Goal: Task Accomplishment & Management: Manage account settings

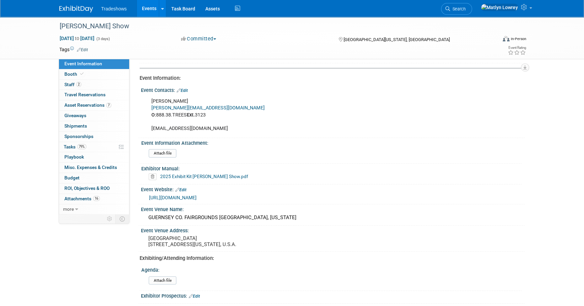
click at [146, 12] on link "Events" at bounding box center [149, 8] width 25 height 17
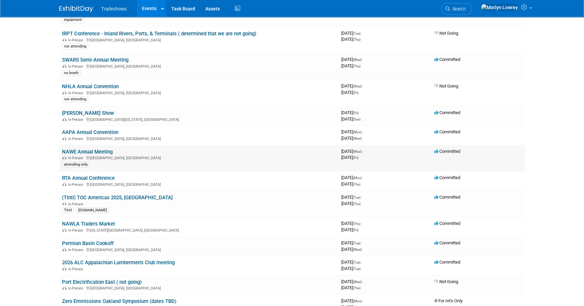
scroll to position [122, 0]
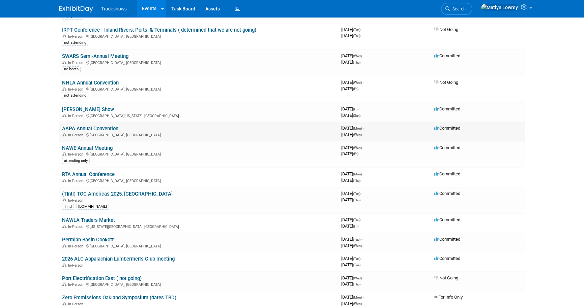
click at [107, 128] on link "AAPA Annual Convention" at bounding box center [90, 129] width 56 height 6
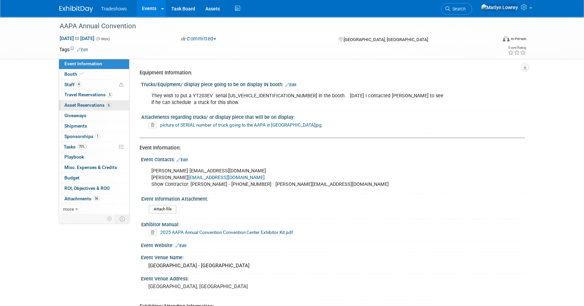
click at [83, 101] on link "6 Asset Reservations 6" at bounding box center [94, 105] width 70 height 10
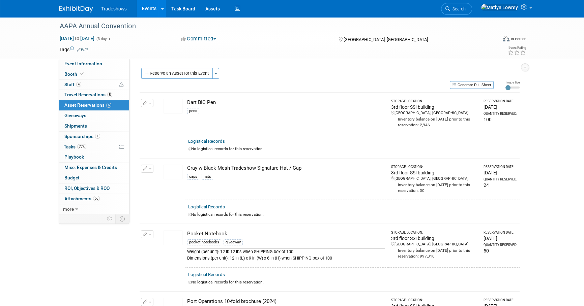
click at [194, 103] on div "Dart BIC Pen" at bounding box center [286, 102] width 198 height 7
click at [206, 142] on link "Logistical Records" at bounding box center [206, 141] width 37 height 5
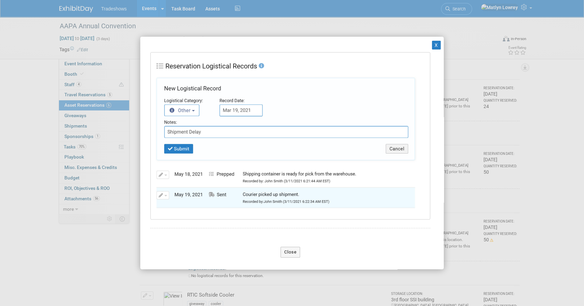
scroll to position [184, 0]
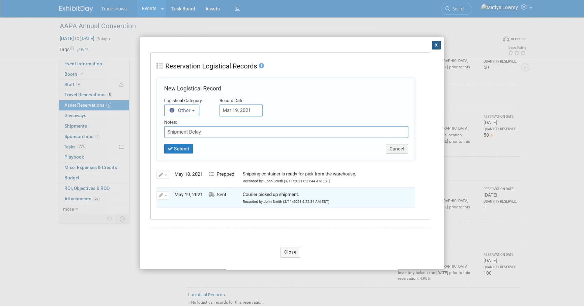
click at [432, 43] on button "X" at bounding box center [436, 45] width 9 height 9
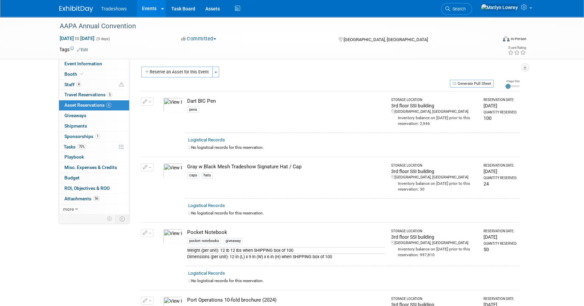
scroll to position [0, 0]
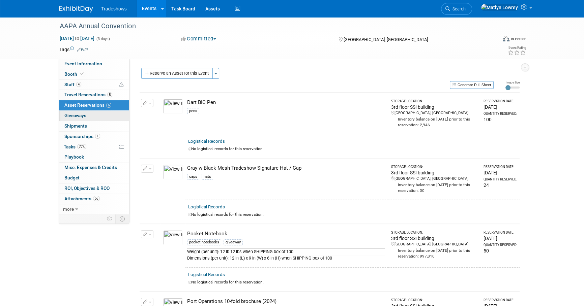
click at [75, 119] on link "0 Giveaways 0" at bounding box center [94, 116] width 70 height 10
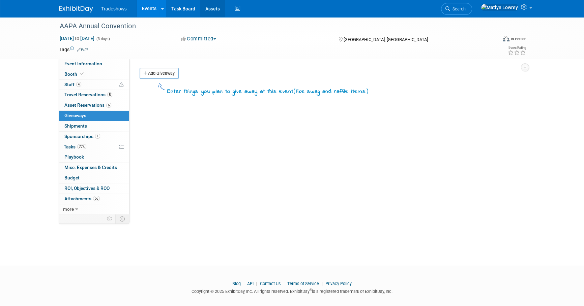
click at [208, 13] on link "Assets" at bounding box center [212, 8] width 25 height 17
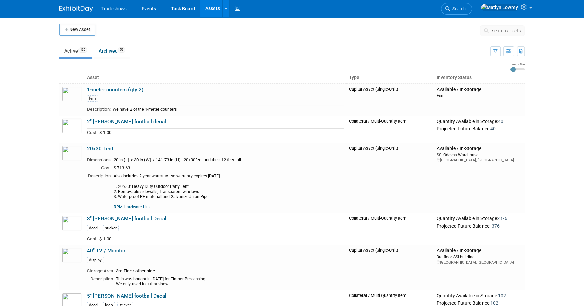
click at [503, 31] on span "search assets" at bounding box center [506, 30] width 29 height 5
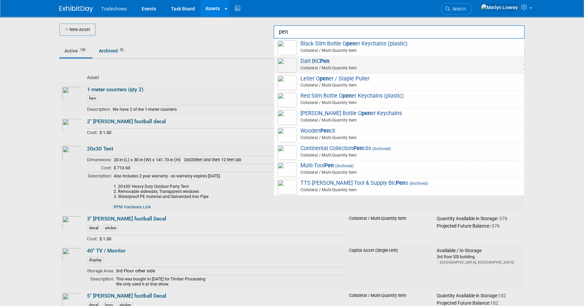
click at [324, 66] on span "Collateral / Multi-Quantity Item" at bounding box center [399, 68] width 241 height 6
type input "Dart BIC Pen"
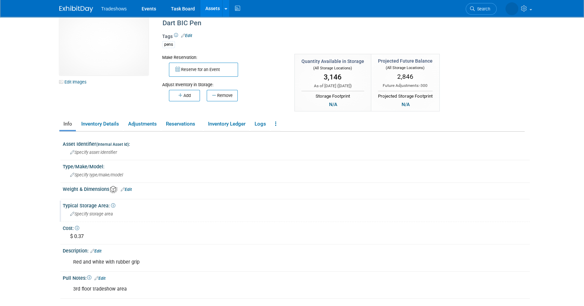
scroll to position [30, 0]
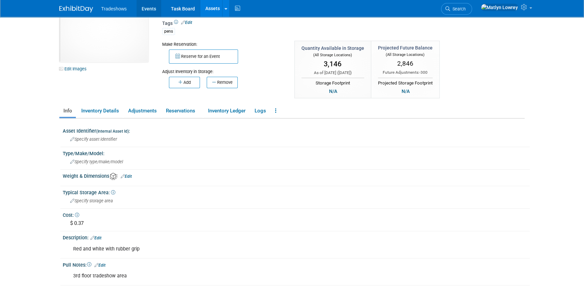
click at [144, 8] on link "Events" at bounding box center [148, 8] width 25 height 17
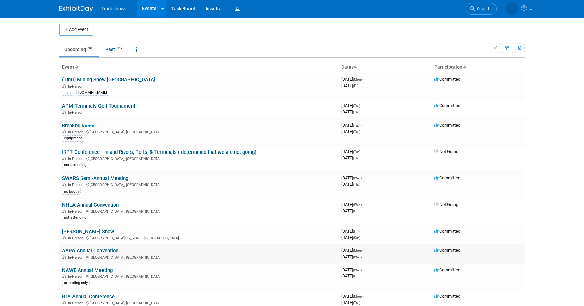
click at [79, 249] on link "AAPA Annual Convention" at bounding box center [90, 251] width 56 height 6
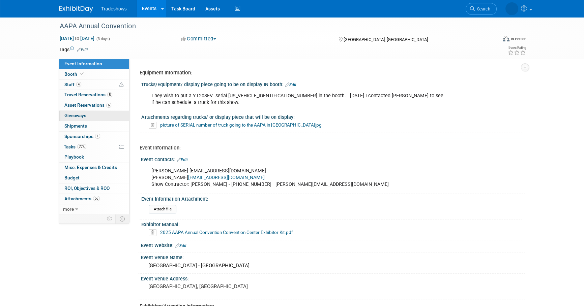
click at [77, 118] on span "Giveaways 0" at bounding box center [75, 115] width 22 height 5
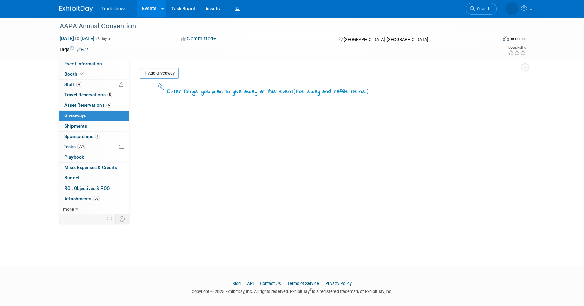
click at [155, 74] on link "Add Giveaway" at bounding box center [158, 73] width 39 height 11
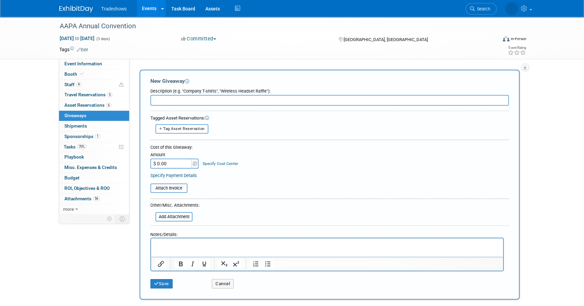
click at [193, 102] on input "text" at bounding box center [329, 100] width 358 height 11
type input "Pens"
click at [191, 129] on span "Tag Asset Reservation" at bounding box center [183, 129] width 41 height 4
select select
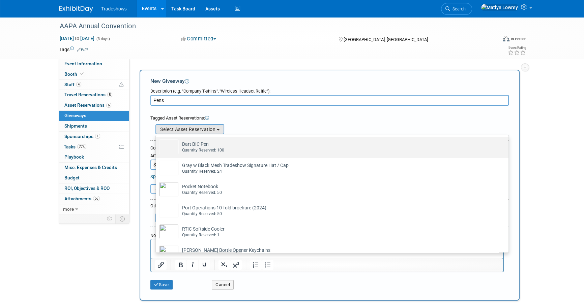
click at [198, 150] on div "Quantity Reserved: 100" at bounding box center [338, 151] width 313 height 6
click at [157, 145] on input "Dart BIC Pen Already tagged in this giveaway Quantity Reserved: 100" at bounding box center [154, 143] width 4 height 4
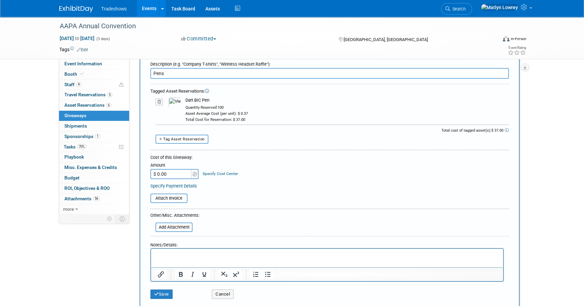
scroll to position [30, 0]
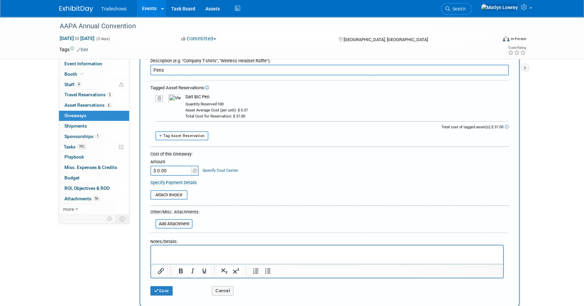
click at [179, 169] on input "$ 0.00" at bounding box center [171, 171] width 42 height 10
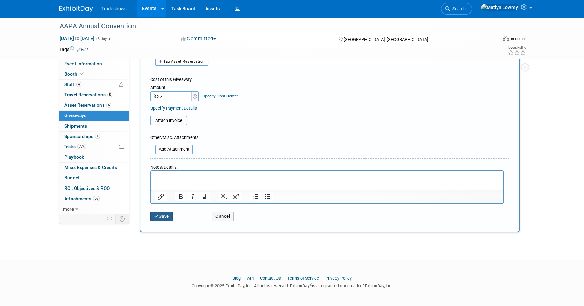
type input "$ 37.00"
drag, startPoint x: 165, startPoint y: 216, endPoint x: 164, endPoint y: 212, distance: 4.1
click at [165, 216] on button "Save" at bounding box center [161, 216] width 22 height 9
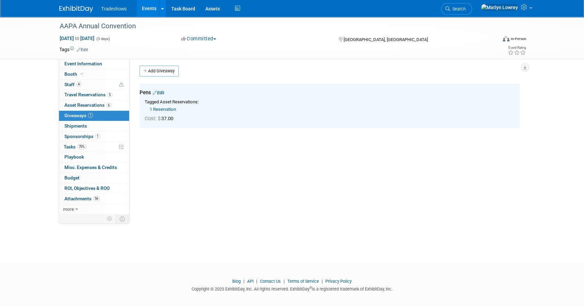
scroll to position [0, 0]
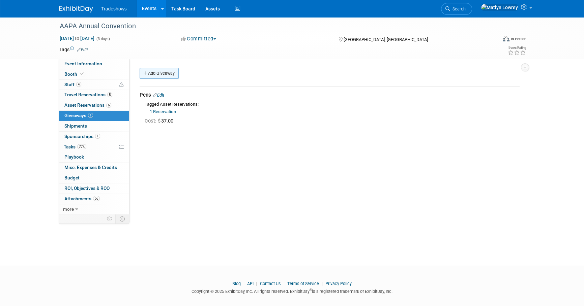
click at [155, 76] on link "Add Giveaway" at bounding box center [158, 73] width 39 height 11
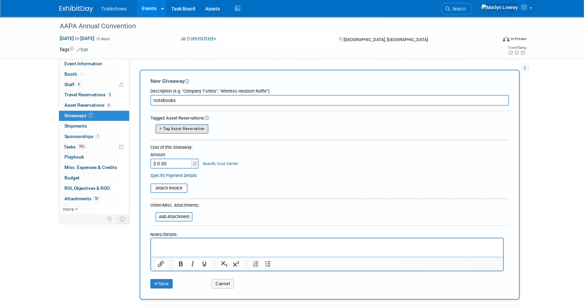
type input "notebooks"
click at [203, 126] on button "Tag Asset Reservation" at bounding box center [181, 128] width 53 height 9
select select
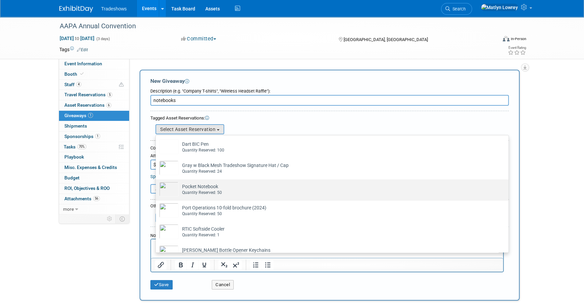
click at [196, 191] on div "Quantity Reserved: 50" at bounding box center [338, 193] width 313 height 6
click at [157, 188] on input "Pocket Notebook Already tagged in this giveaway Quantity Reserved: 50" at bounding box center [154, 185] width 4 height 4
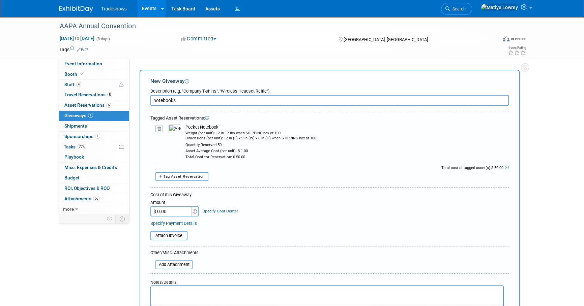
click at [182, 212] on input "$ 0.00" at bounding box center [171, 212] width 42 height 10
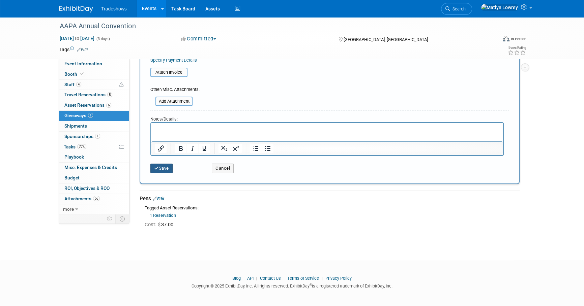
type input "$ 50.00"
click at [160, 169] on button "Save" at bounding box center [161, 168] width 22 height 9
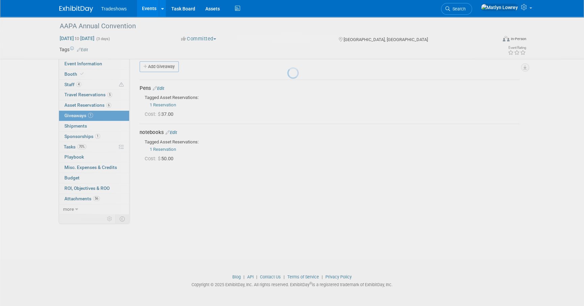
scroll to position [7, 0]
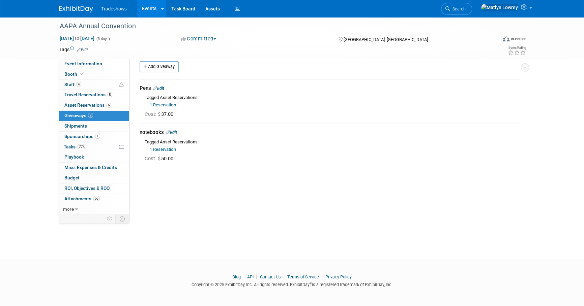
drag, startPoint x: 165, startPoint y: 65, endPoint x: 178, endPoint y: 86, distance: 25.1
click at [165, 65] on link "Add Giveaway" at bounding box center [158, 66] width 39 height 11
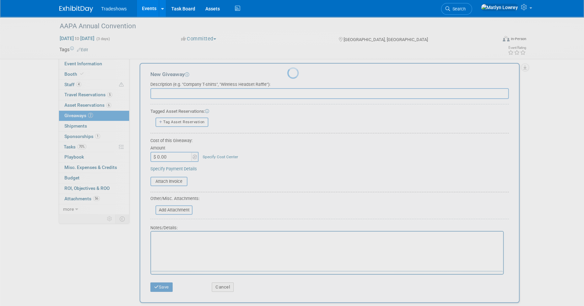
scroll to position [0, 0]
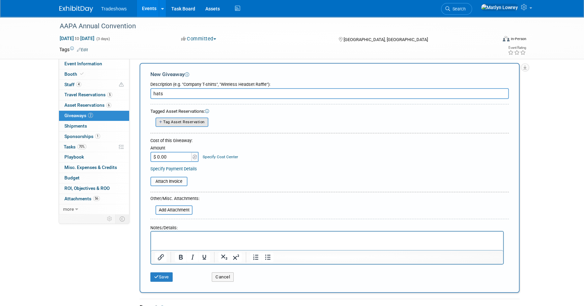
type input "hats"
click at [174, 122] on span "Tag Asset Reservation" at bounding box center [183, 122] width 41 height 4
select select
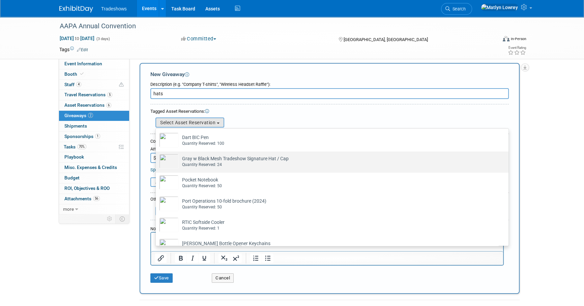
click at [197, 164] on div "Quantity Reserved: 24" at bounding box center [338, 165] width 313 height 6
click at [157, 160] on input "Gray w Black Mesh Tradeshow Signature Hat / Cap Already tagged in this giveaway…" at bounding box center [154, 157] width 4 height 4
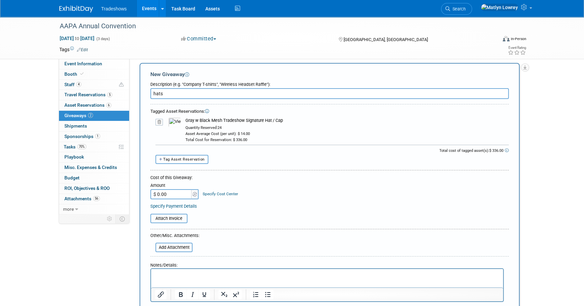
click at [179, 192] on input "$ 0.00" at bounding box center [171, 194] width 42 height 10
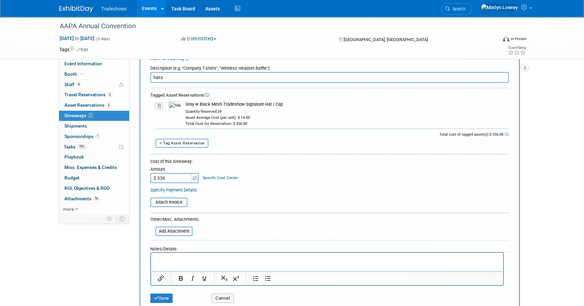
scroll to position [37, 0]
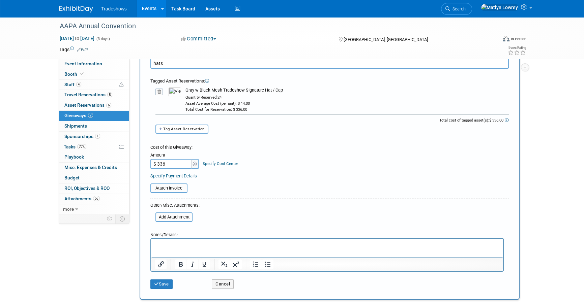
type input "$ 336.00"
click at [155, 286] on button "Save" at bounding box center [161, 284] width 22 height 9
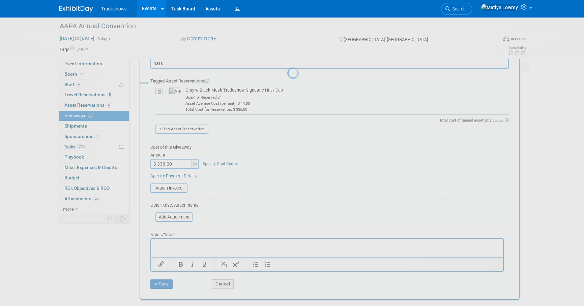
scroll to position [7, 0]
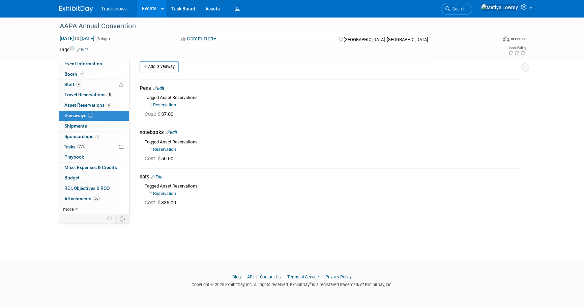
click at [171, 68] on link "Add Giveaway" at bounding box center [158, 66] width 39 height 11
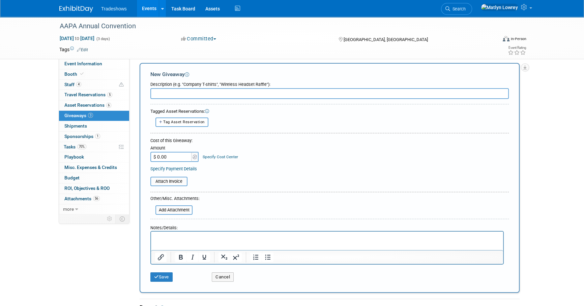
scroll to position [0, 0]
type input "cooler"
click at [181, 118] on button "Tag Asset Reservation" at bounding box center [181, 122] width 53 height 9
select select
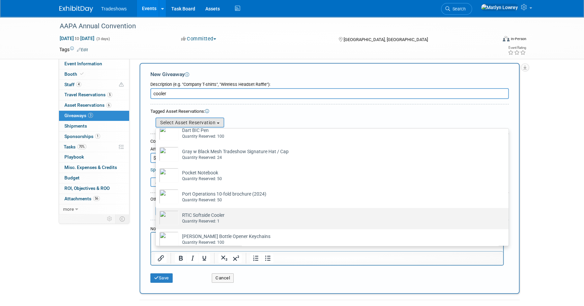
scroll to position [14, 0]
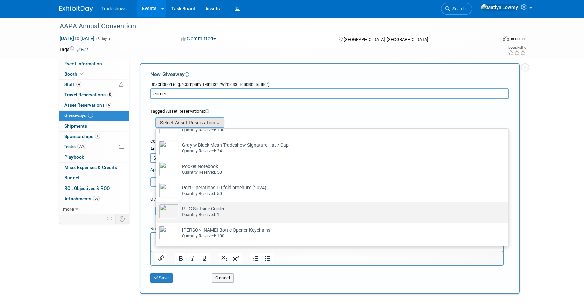
click at [197, 209] on td "RTIC Softside Cooler Already tagged in this giveaway Quantity Reserved: 1" at bounding box center [337, 211] width 316 height 15
click at [157, 209] on input "RTIC Softside Cooler Already tagged in this giveaway Quantity Reserved: 1" at bounding box center [154, 208] width 4 height 4
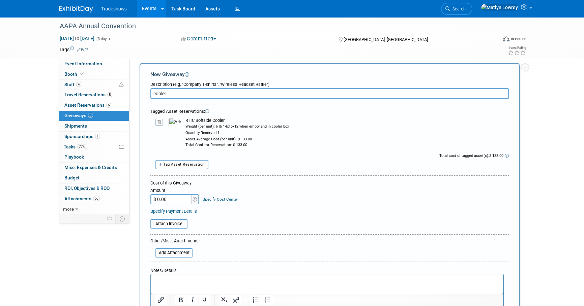
click at [178, 202] on input "$ 0.00" at bounding box center [171, 199] width 42 height 10
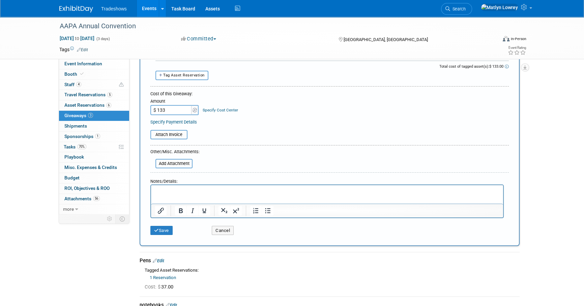
scroll to position [98, 0]
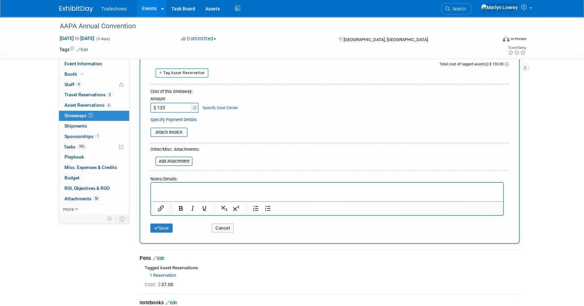
type input "$ 133.00"
click at [162, 229] on button "Save" at bounding box center [161, 228] width 22 height 9
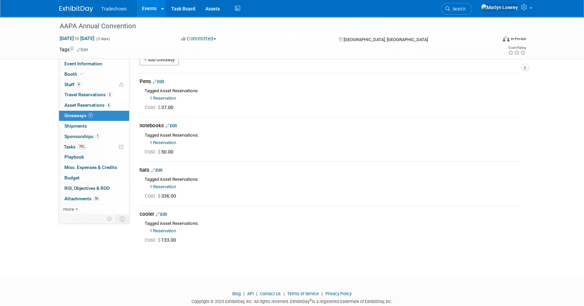
scroll to position [0, 0]
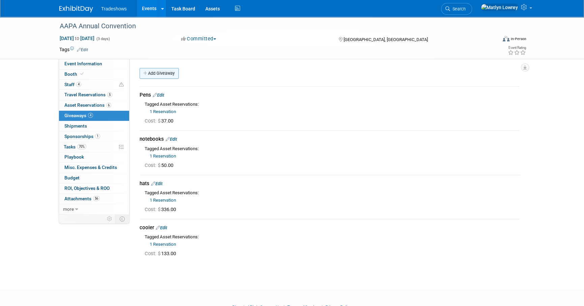
click at [169, 77] on link "Add Giveaway" at bounding box center [158, 73] width 39 height 11
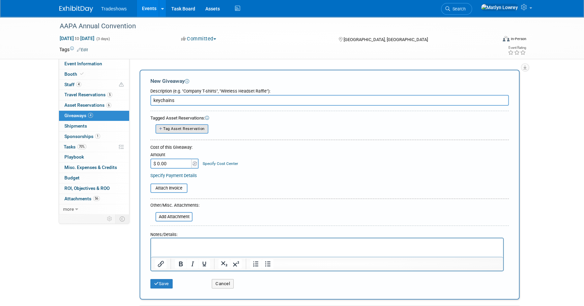
type input "keychains"
click at [194, 130] on span "Tag Asset Reservation" at bounding box center [183, 129] width 41 height 4
select select
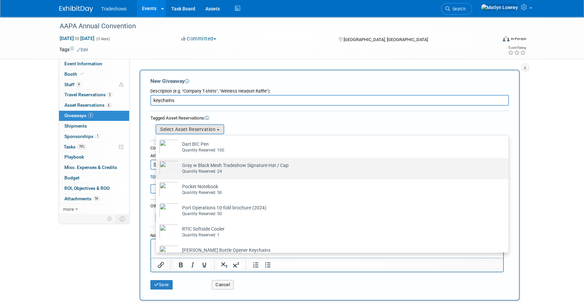
scroll to position [14, 0]
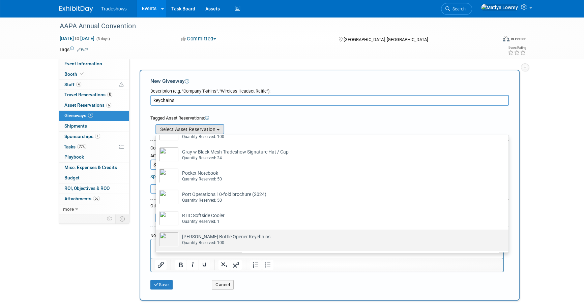
click at [187, 243] on div "Quantity Reserved: 100" at bounding box center [338, 243] width 313 height 6
click at [157, 238] on input "[PERSON_NAME] Bottle Opener Keychains Already tagged in this giveaway Quantity …" at bounding box center [154, 235] width 4 height 4
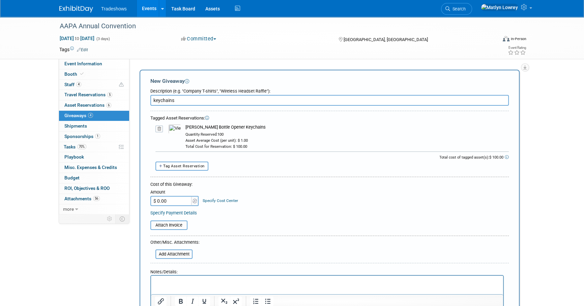
click at [165, 204] on input "$ 0.00" at bounding box center [171, 201] width 42 height 10
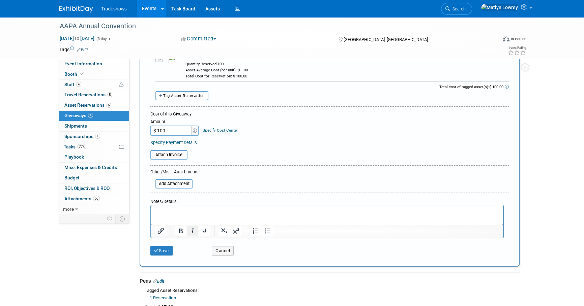
scroll to position [92, 0]
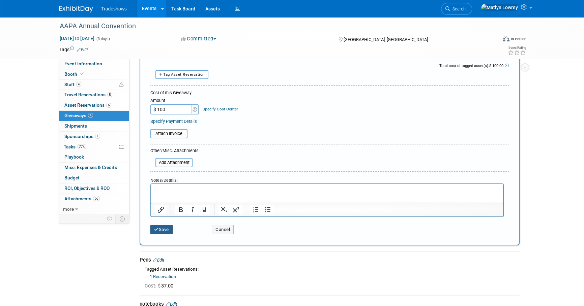
type input "$ 100.00"
click at [158, 229] on icon "submit" at bounding box center [156, 229] width 5 height 4
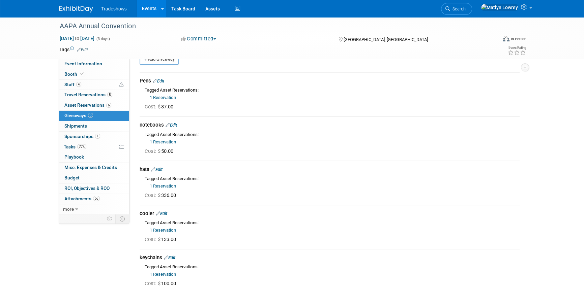
scroll to position [0, 0]
